Goal: Task Accomplishment & Management: Use online tool/utility

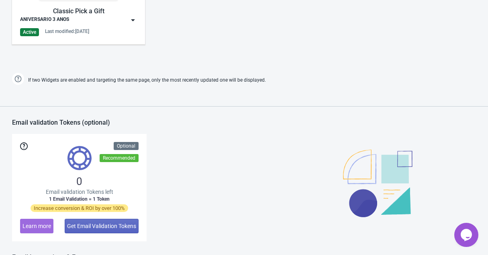
scroll to position [422, 0]
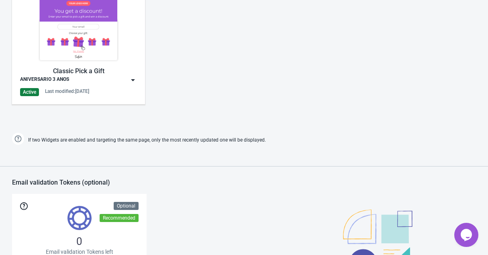
click at [133, 83] on img at bounding box center [133, 80] width 8 height 8
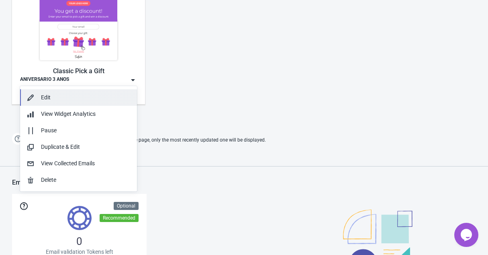
click at [92, 96] on div "Edit" at bounding box center [86, 97] width 90 height 8
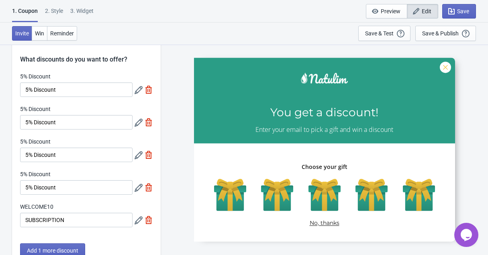
scroll to position [14, 0]
drag, startPoint x: 30, startPoint y: 118, endPoint x: 20, endPoint y: 119, distance: 10.1
click at [20, 119] on input "5% Discount" at bounding box center [76, 121] width 112 height 14
type input "10% Discount"
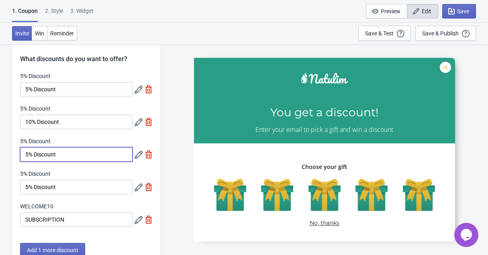
click at [29, 155] on input "5% Discount" at bounding box center [76, 154] width 112 height 14
type input "15% Discount"
click at [149, 185] on img at bounding box center [149, 187] width 8 height 8
type input "25"
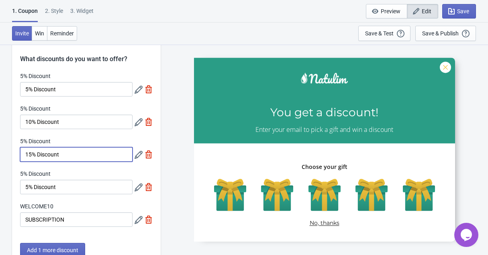
type input "25"
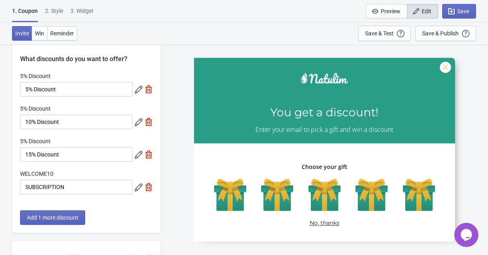
click at [150, 207] on div "What discounts do you want to offer? 5% Discount 5% Discount 5% Discount 10% Di…" at bounding box center [86, 137] width 149 height 190
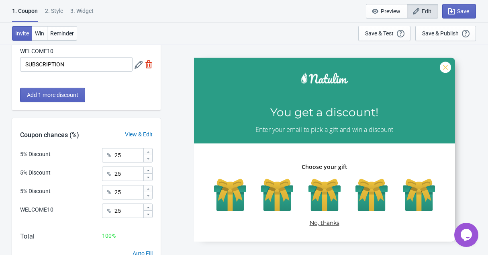
scroll to position [145, 0]
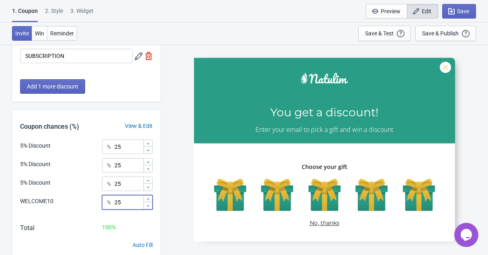
click at [126, 200] on input "25" at bounding box center [128, 202] width 29 height 14
type input "5"
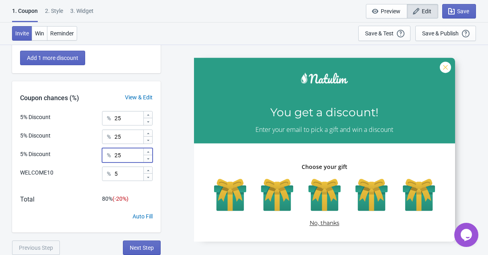
click at [128, 156] on input "25" at bounding box center [128, 155] width 29 height 14
click at [115, 113] on div "% 25" at bounding box center [127, 118] width 51 height 14
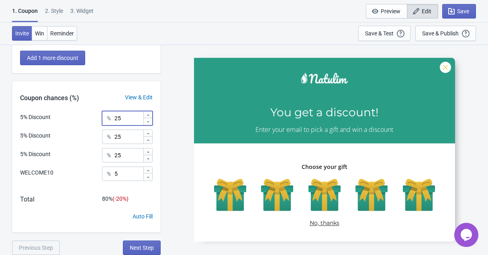
click at [122, 116] on input "25" at bounding box center [128, 118] width 29 height 14
drag, startPoint x: 125, startPoint y: 134, endPoint x: 107, endPoint y: 134, distance: 17.7
click at [107, 134] on div "% 25" at bounding box center [127, 136] width 51 height 14
type input "15"
type input "10"
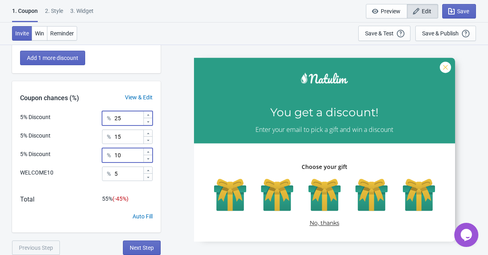
click at [133, 115] on input "25" at bounding box center [128, 118] width 29 height 14
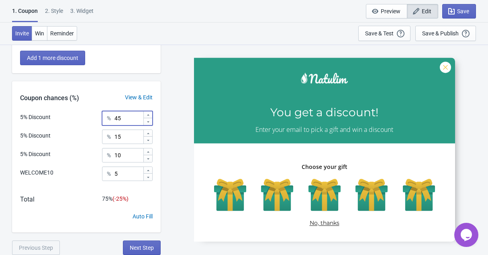
type input "45"
click at [138, 138] on input "15" at bounding box center [128, 136] width 29 height 14
click at [123, 154] on input "10" at bounding box center [128, 155] width 29 height 14
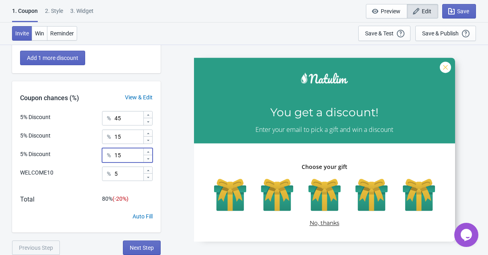
type input "15"
click at [118, 140] on input "15" at bounding box center [128, 136] width 29 height 14
click at [120, 115] on input "45" at bounding box center [128, 118] width 29 height 14
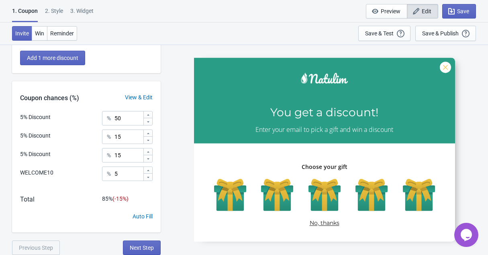
click at [55, 171] on div "WELCOME10 % 5" at bounding box center [86, 176] width 133 height 20
click at [127, 132] on input "15" at bounding box center [128, 136] width 29 height 14
click at [126, 122] on input "50" at bounding box center [128, 118] width 29 height 14
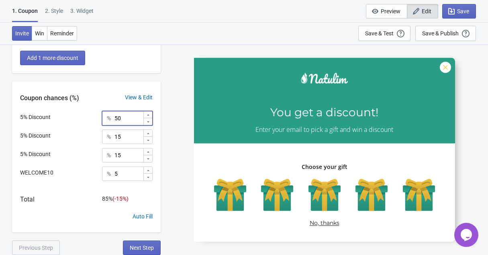
click at [126, 122] on input "50" at bounding box center [128, 118] width 29 height 14
type input "55"
type input "20"
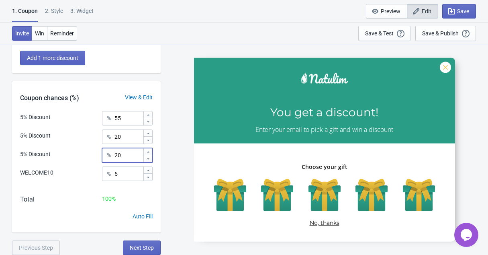
type input "20"
click at [84, 175] on div "WELCOME10 % 5" at bounding box center [86, 176] width 133 height 20
click at [141, 244] on span "Next Step" at bounding box center [142, 247] width 24 height 6
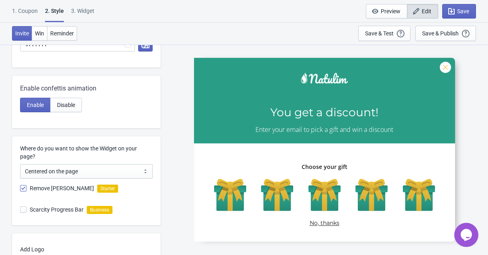
scroll to position [282, 0]
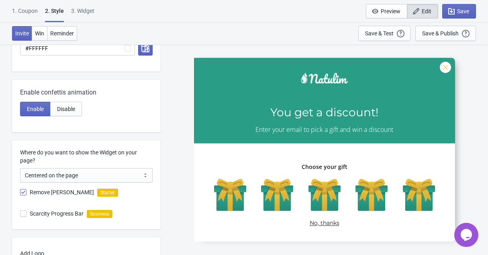
click at [63, 92] on span "Enable confettis animation" at bounding box center [58, 93] width 76 height 10
click at [117, 103] on div "Enable Disable" at bounding box center [86, 109] width 133 height 14
click at [74, 120] on div "Enable confettis animation Enable Disable" at bounding box center [86, 106] width 149 height 53
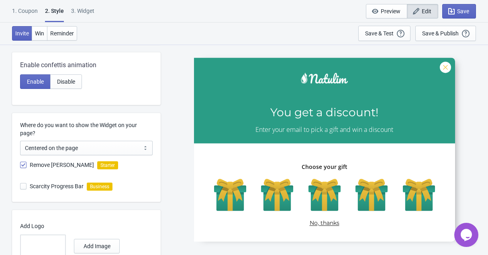
scroll to position [310, 0]
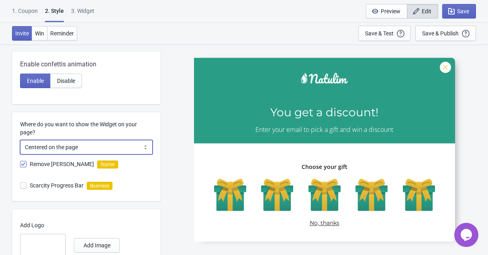
click at [46, 149] on select "Centered on the page Left side of the page" at bounding box center [86, 147] width 133 height 14
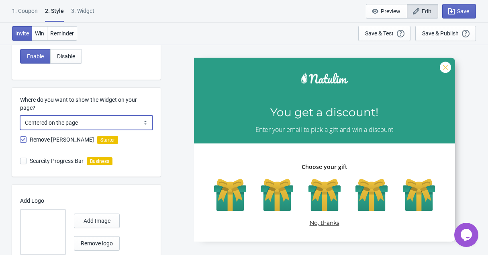
scroll to position [392, 0]
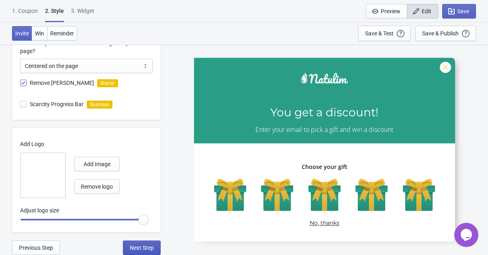
click at [137, 246] on span "Next Step" at bounding box center [142, 247] width 24 height 6
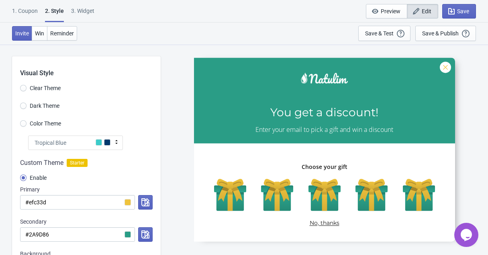
select select "specificURL"
select select "once_per_user"
select select "1"
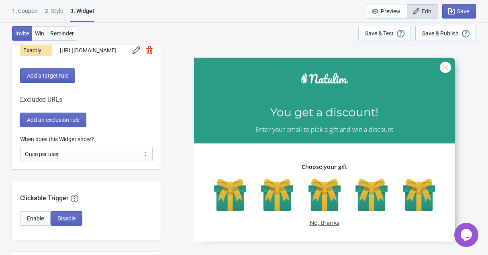
scroll to position [641, 0]
click at [56, 157] on select "Every new visit of page Once every period of time Once per visitor session (Rec…" at bounding box center [86, 154] width 133 height 14
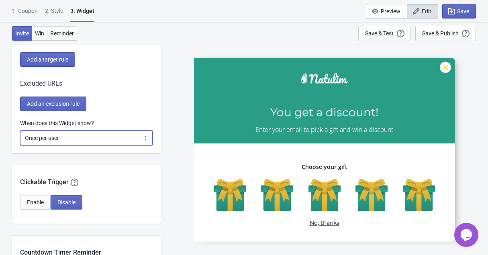
scroll to position [690, 0]
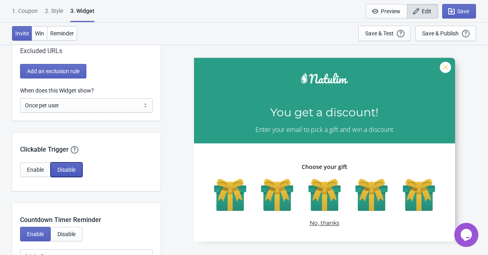
click at [65, 177] on button "Disable" at bounding box center [67, 169] width 32 height 14
click at [71, 173] on span "Disable" at bounding box center [66, 169] width 18 height 6
click at [28, 173] on span "Enable" at bounding box center [35, 169] width 17 height 6
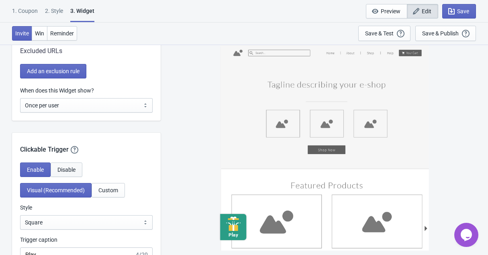
click at [66, 171] on span "Disable" at bounding box center [66, 169] width 18 height 6
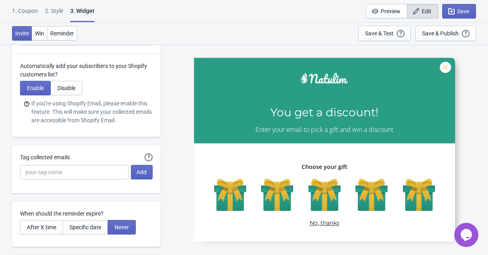
scroll to position [1650, 0]
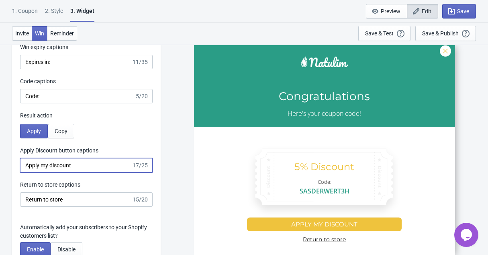
click at [73, 172] on input "Apply my discount" at bounding box center [75, 165] width 111 height 14
paste input "licar o meu desconto no"
type input "Aplicar o meu desconto!"
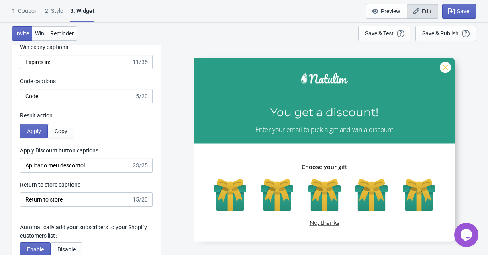
click at [81, 212] on div "Win Screen Win title captions Congratulations 15/20 Win text captions Here's yo…" at bounding box center [86, 77] width 149 height 275
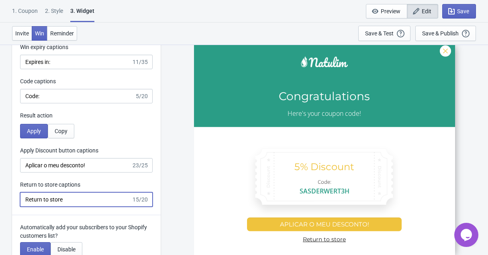
click at [77, 203] on input "Return to store" at bounding box center [75, 199] width 111 height 14
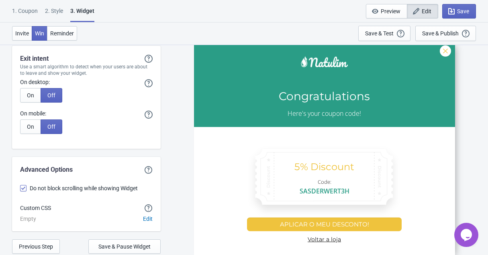
scroll to position [2039, 0]
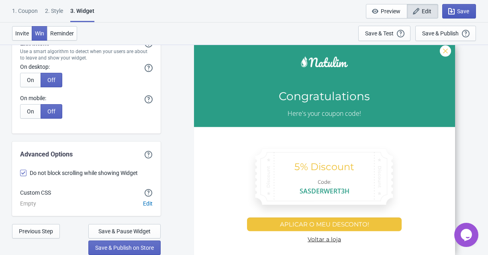
type input "Voltar a loja"
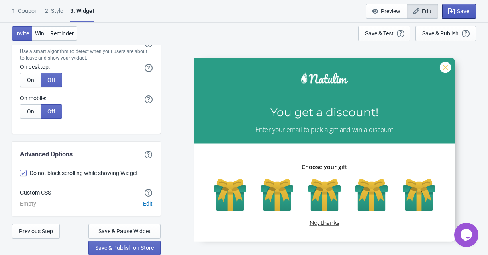
click at [456, 15] on span "Save" at bounding box center [459, 11] width 20 height 8
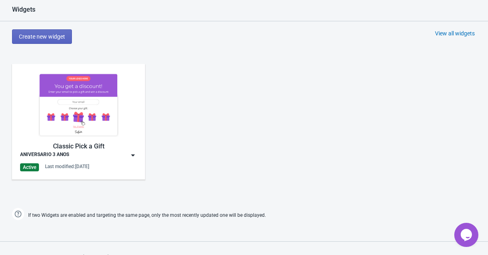
scroll to position [339, 0]
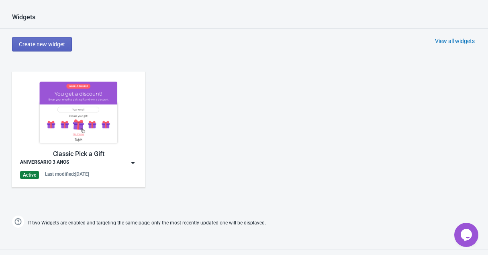
click at [133, 161] on img at bounding box center [133, 163] width 8 height 8
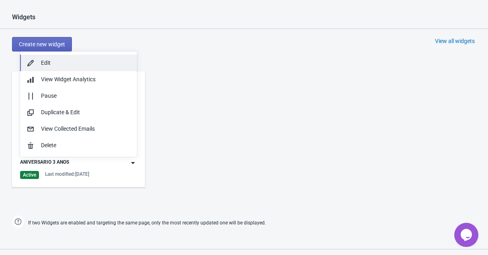
click at [76, 63] on div "Edit" at bounding box center [86, 63] width 90 height 8
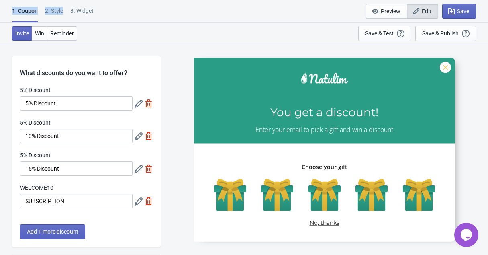
click at [90, 6] on div "1. Coupon 2 . Style 3. Widget 1. Coupon 2 . Style 3. Widget Save and Exit Previ…" at bounding box center [244, 11] width 488 height 22
click at [90, 10] on div "3. Widget" at bounding box center [81, 14] width 23 height 14
select select "specificURL"
select select "once_per_user"
select select "1"
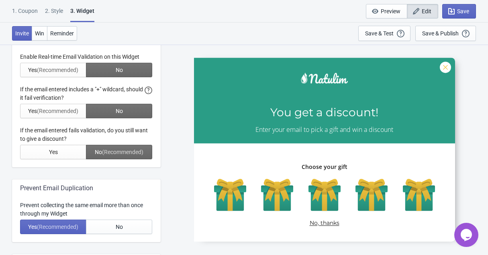
scroll to position [168, 0]
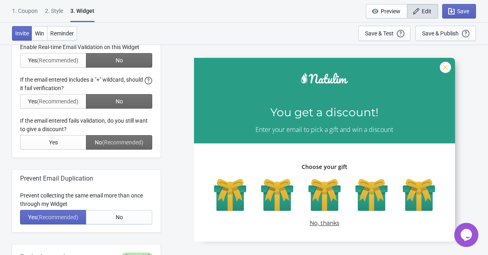
click at [462, 234] on icon "Chat widget" at bounding box center [466, 234] width 11 height 12
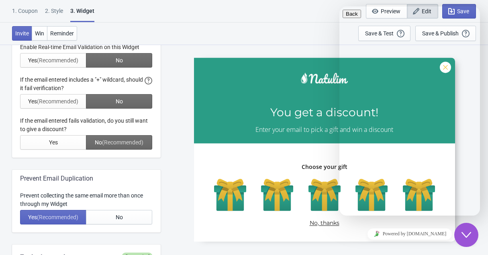
click at [177, 30] on div "Invite Win Reminder Save & Test Open a Widget Preview of your site so that you …" at bounding box center [244, 33] width 488 height 22
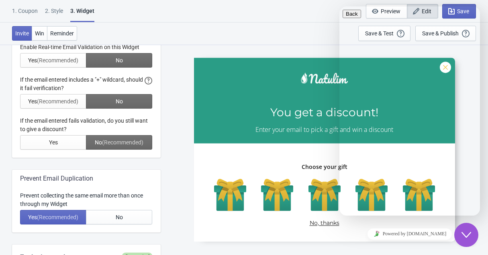
type textarea "hello! is it possible to have an embed widget isteand of a pop up? I'm using th…"
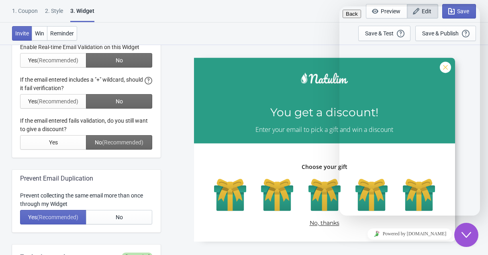
click at [346, 17] on icon "button" at bounding box center [346, 14] width 0 height 6
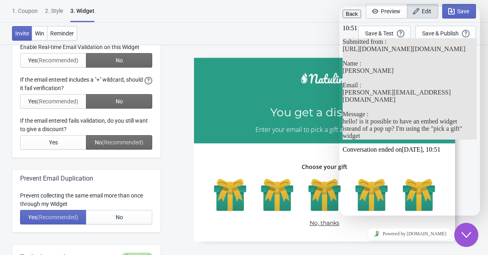
scroll to position [24, 0]
click at [346, 17] on icon "button" at bounding box center [346, 14] width 0 height 6
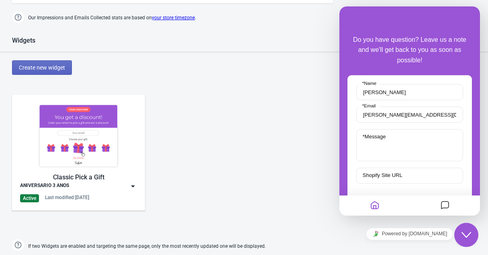
scroll to position [329, 0]
